Goal: Transaction & Acquisition: Purchase product/service

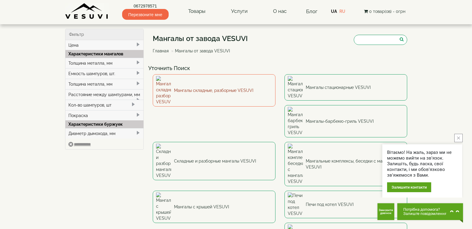
click at [216, 88] on font "Мангалы складные, разборные VESUVI" at bounding box center [213, 90] width 79 height 5
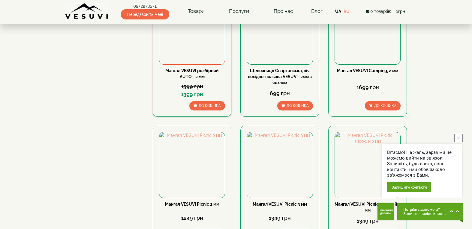
scroll to position [150, 0]
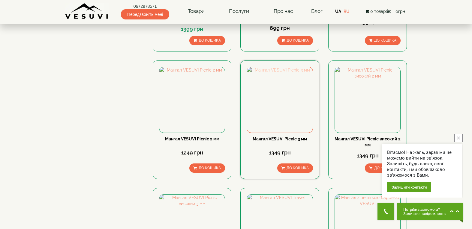
click at [280, 92] on img at bounding box center [279, 99] width 65 height 65
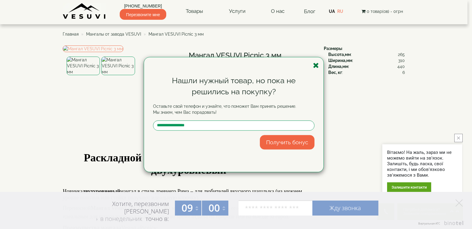
click at [314, 67] on icon "button" at bounding box center [316, 65] width 6 height 7
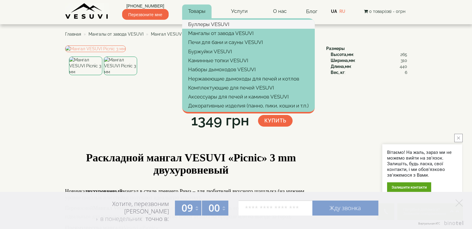
click at [212, 25] on font "Буллеры VESUVI" at bounding box center [208, 24] width 41 height 6
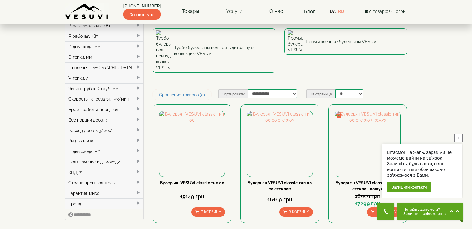
scroll to position [210, 0]
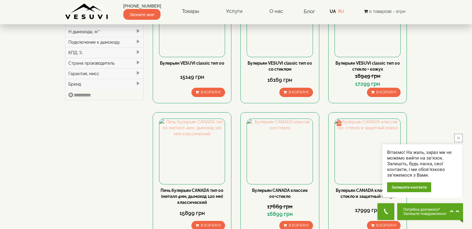
drag, startPoint x: 458, startPoint y: 136, endPoint x: 455, endPoint y: 134, distance: 3.9
click at [458, 135] on button "close button" at bounding box center [458, 138] width 8 height 8
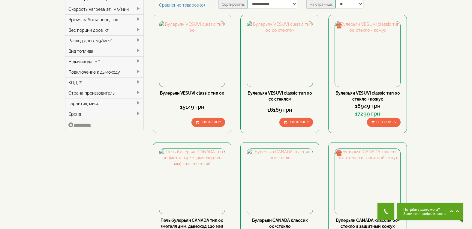
scroll to position [0, 0]
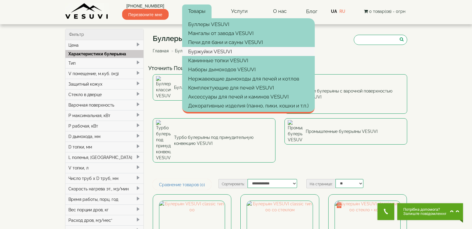
click at [218, 50] on font "Буржуйки VESUVI" at bounding box center [210, 52] width 44 height 6
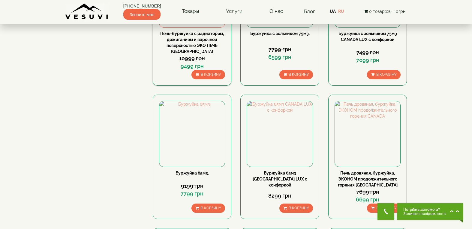
scroll to position [300, 0]
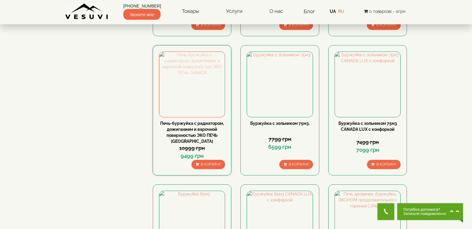
click at [193, 84] on img at bounding box center [191, 84] width 65 height 65
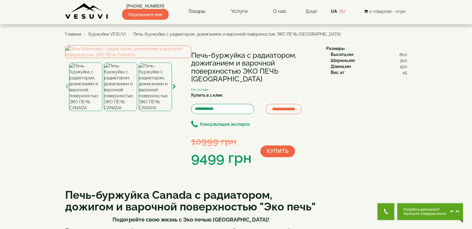
click at [173, 90] on icon "button" at bounding box center [174, 86] width 4 height 5
click at [174, 90] on icon "button" at bounding box center [174, 86] width 4 height 5
click at [159, 111] on img at bounding box center [155, 87] width 33 height 49
click at [129, 58] on img at bounding box center [128, 52] width 126 height 13
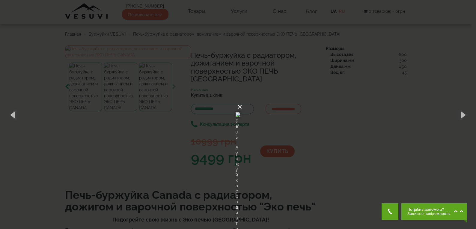
click at [242, 102] on font "×" at bounding box center [239, 106] width 5 height 9
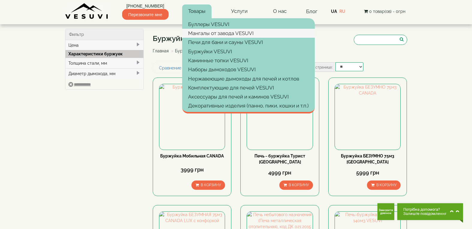
click at [222, 32] on font "Мангалы от завода VESUVI" at bounding box center [220, 33] width 65 height 6
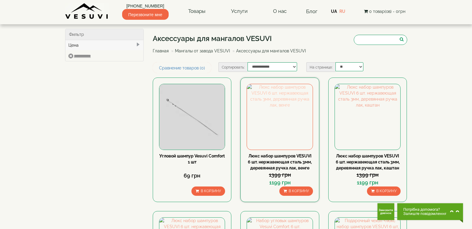
click at [281, 116] on img at bounding box center [279, 116] width 65 height 65
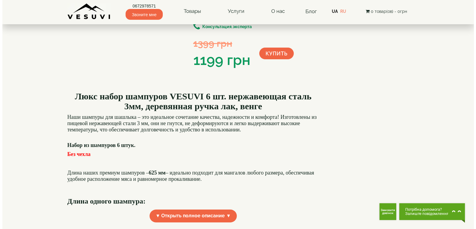
scroll to position [30, 0]
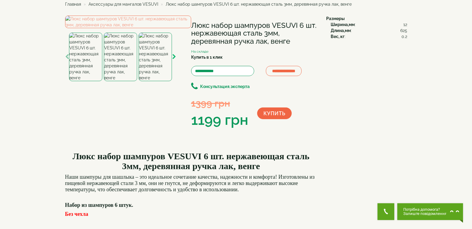
click at [174, 60] on icon "button" at bounding box center [174, 56] width 4 height 5
click at [136, 28] on img at bounding box center [128, 22] width 126 height 13
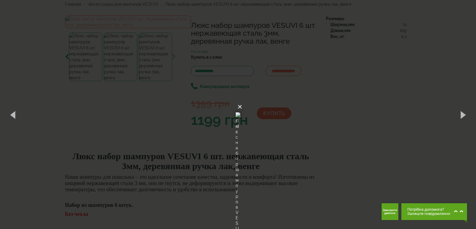
click at [242, 102] on font "×" at bounding box center [239, 106] width 5 height 9
